Goal: Information Seeking & Learning: Understand process/instructions

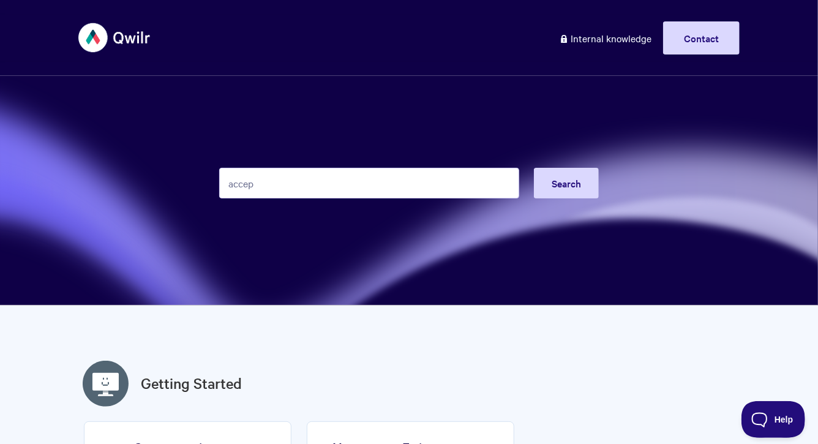
type input "accept"
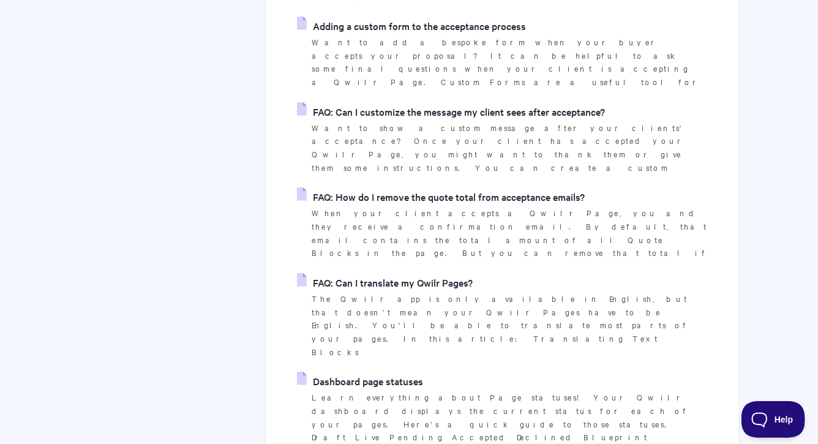
scroll to position [472, 0]
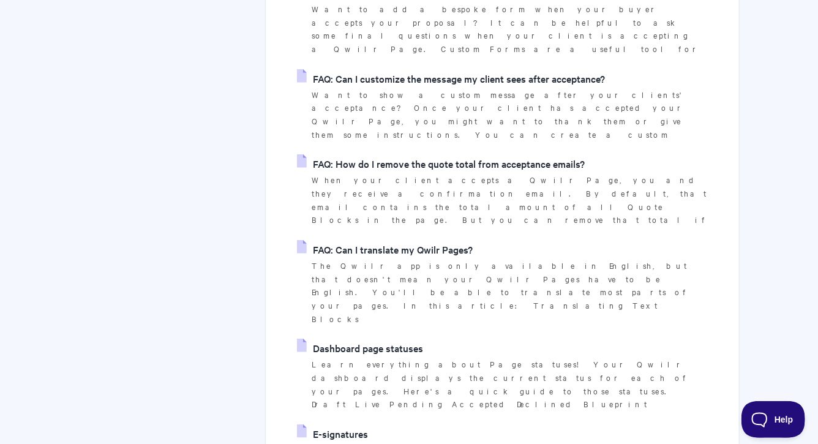
click at [359, 425] on link "E-signatures" at bounding box center [332, 434] width 71 height 18
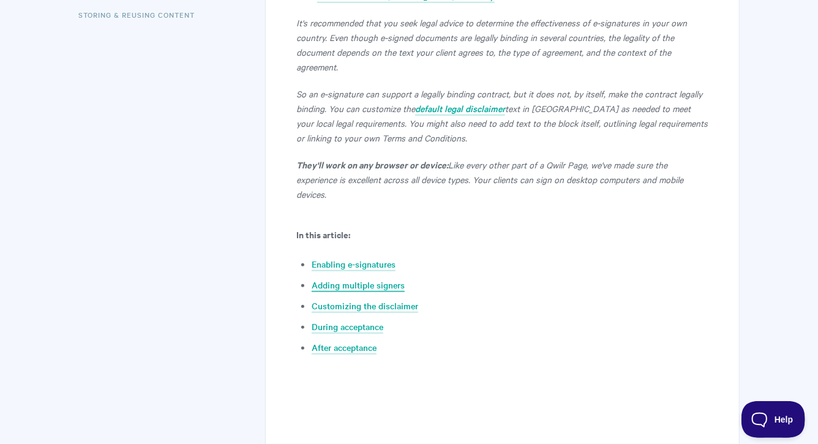
click at [372, 279] on link "Adding multiple signers" at bounding box center [358, 285] width 93 height 13
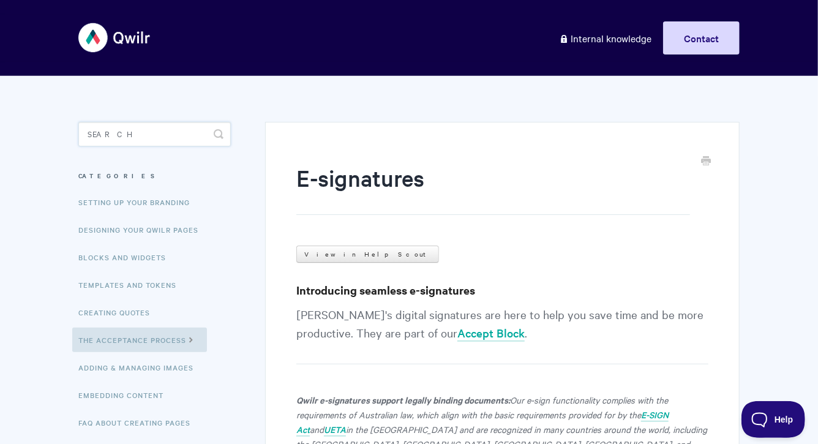
click at [183, 145] on input "Search" at bounding box center [154, 134] width 153 height 25
type input "custom form"
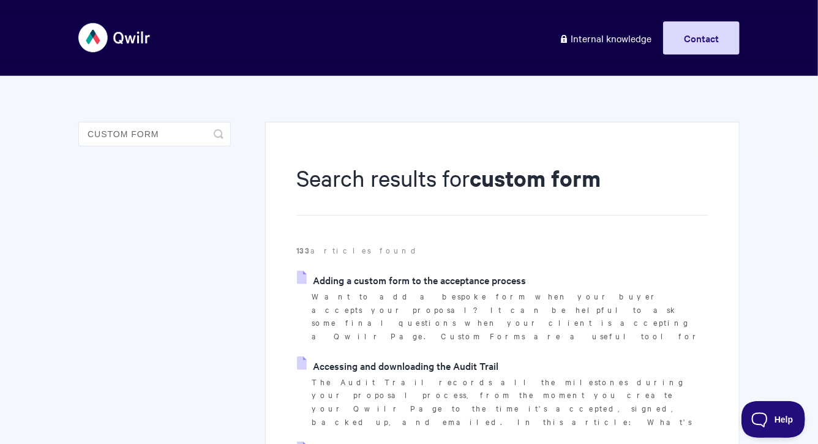
click at [418, 279] on link "Adding a custom form to the acceptance process" at bounding box center [411, 280] width 229 height 18
